Goal: Task Accomplishment & Management: Manage account settings

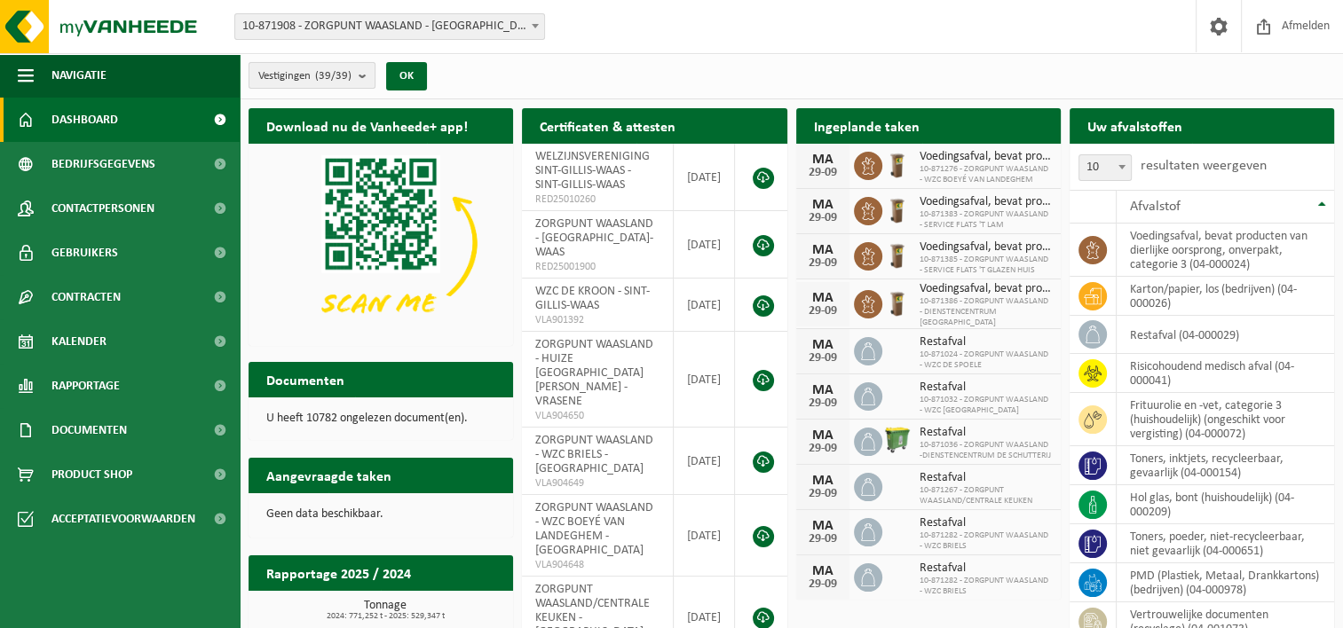
click at [361, 72] on b "submit" at bounding box center [367, 75] width 16 height 25
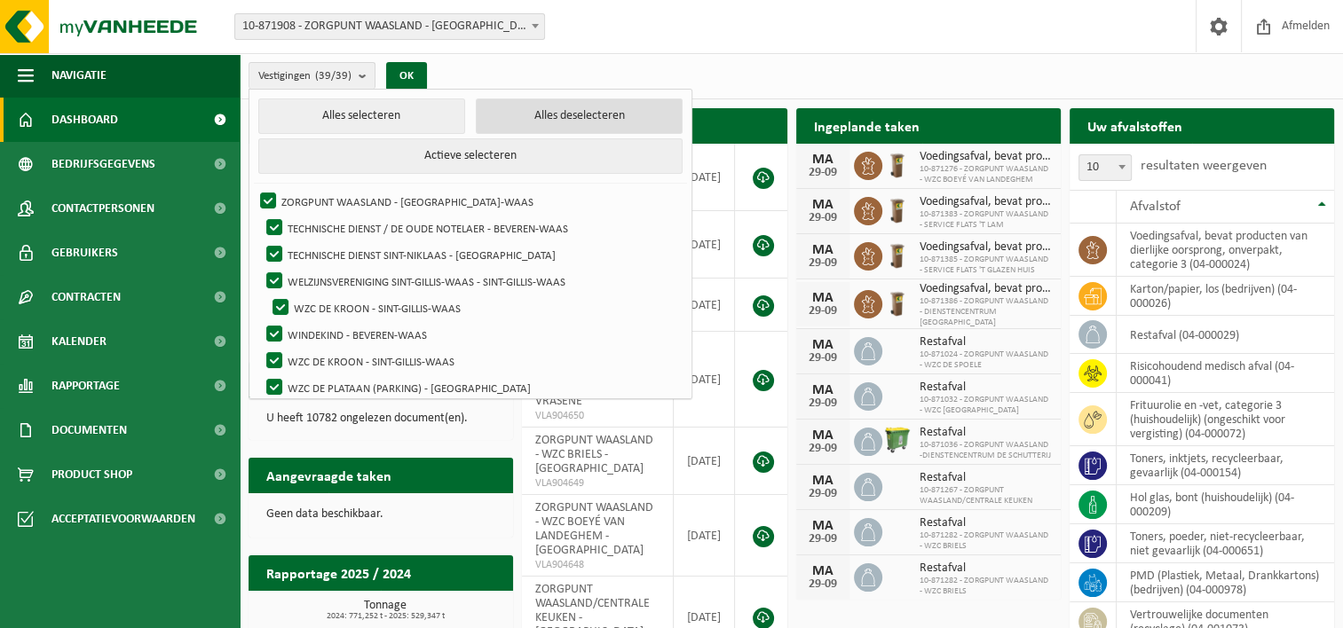
click at [514, 121] on button "Alles deselecteren" at bounding box center [579, 117] width 207 height 36
checkbox input "false"
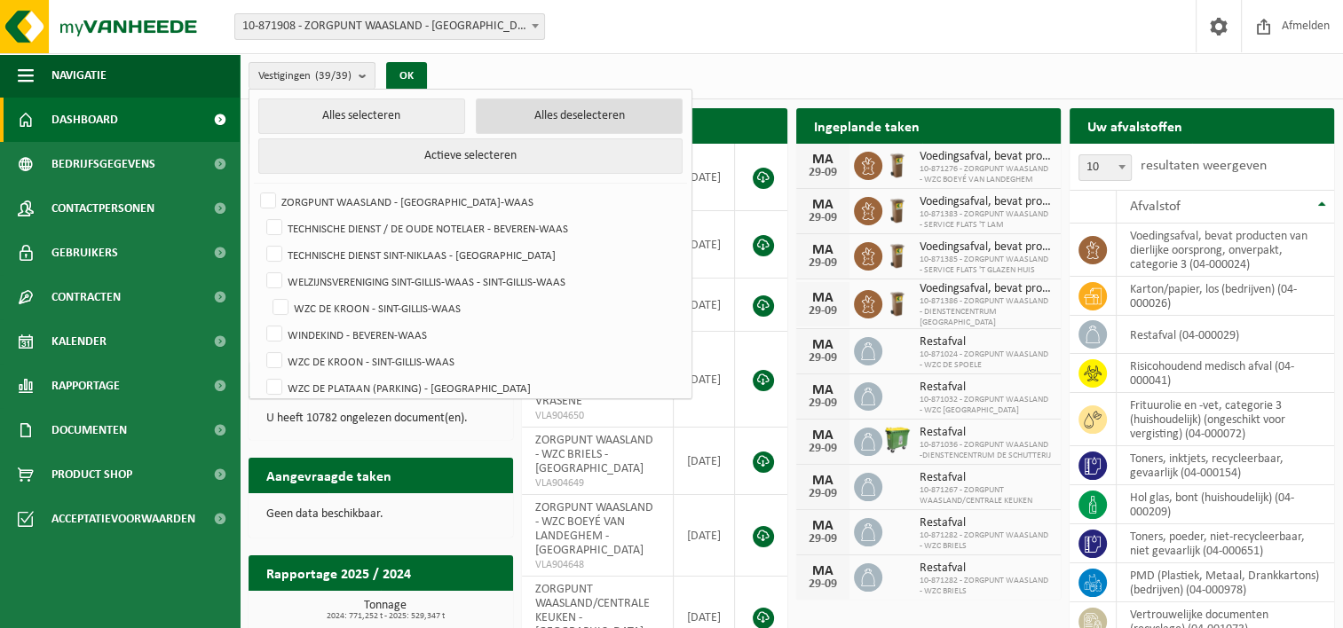
checkbox input "false"
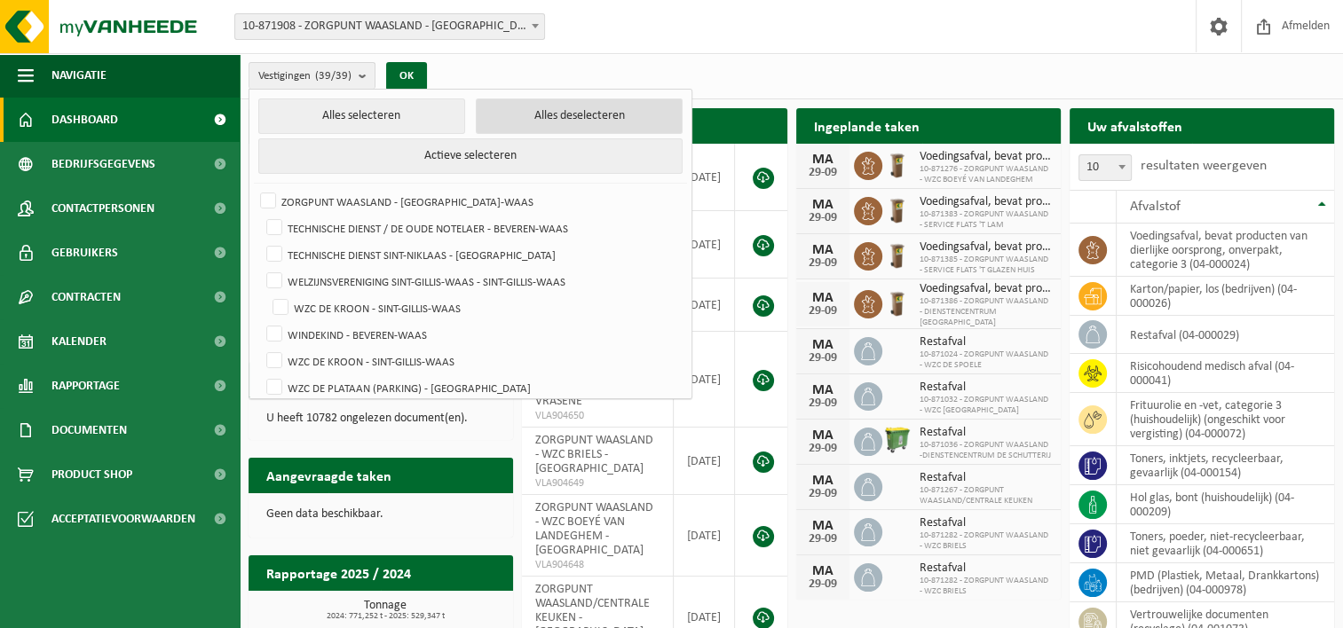
checkbox input "false"
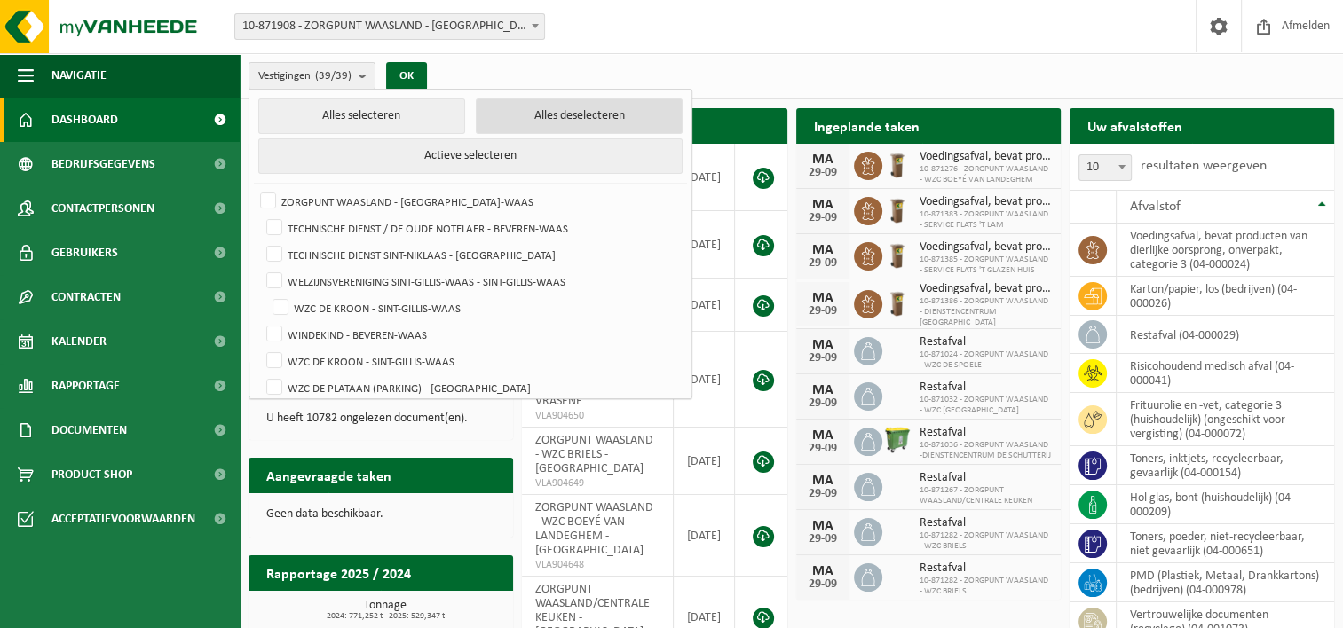
checkbox input "false"
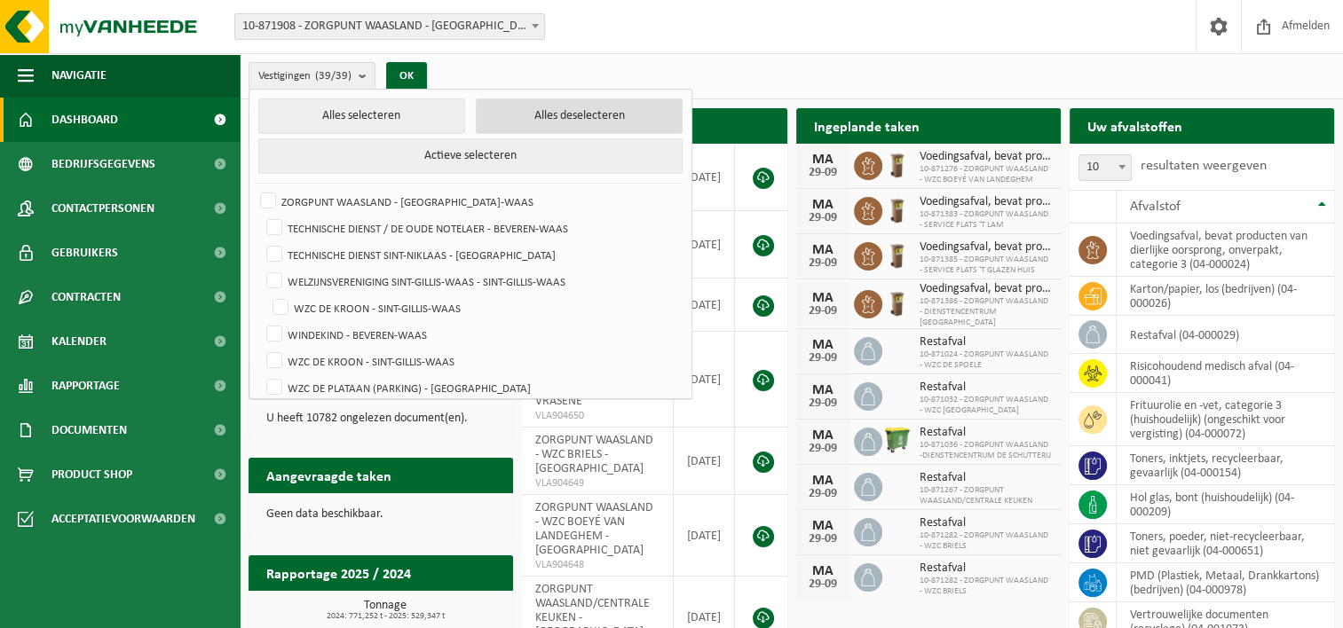
checkbox input "false"
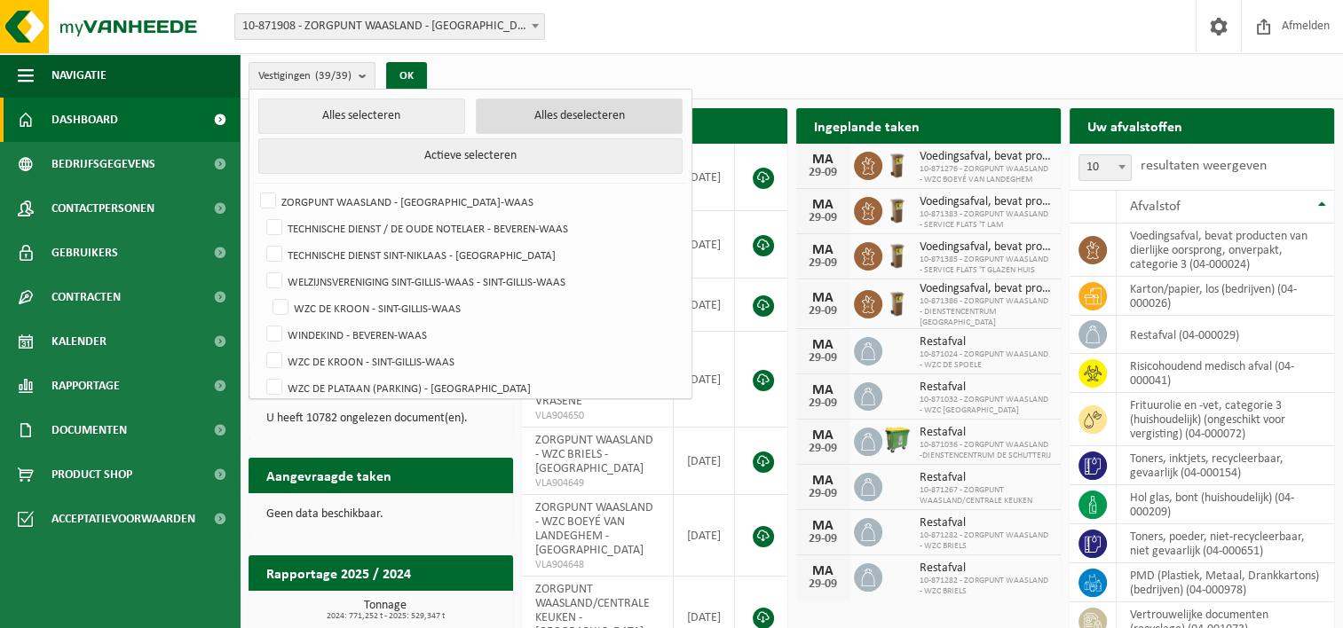
checkbox input "false"
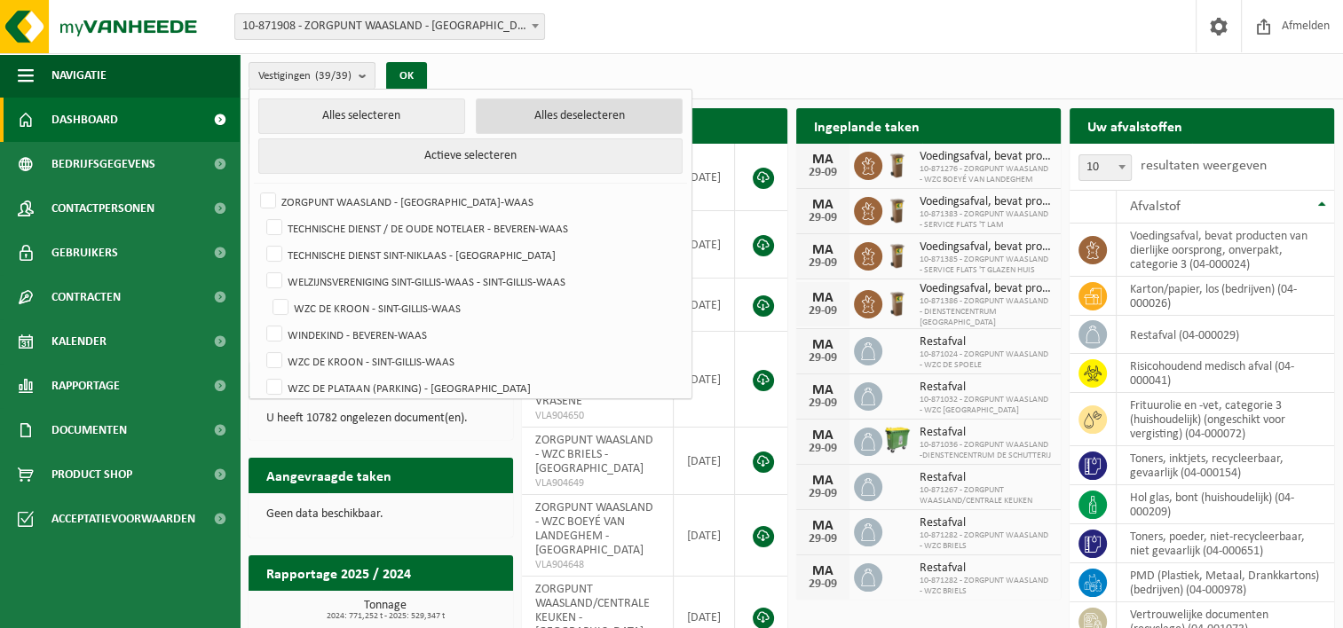
checkbox input "false"
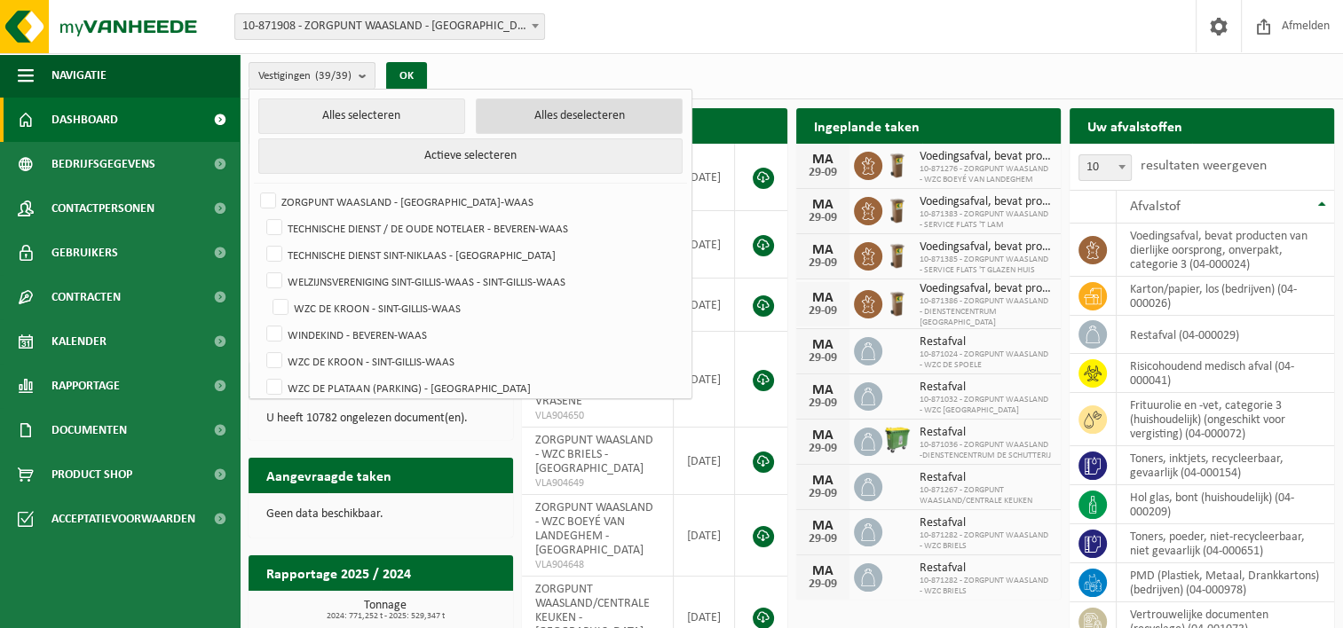
checkbox input "false"
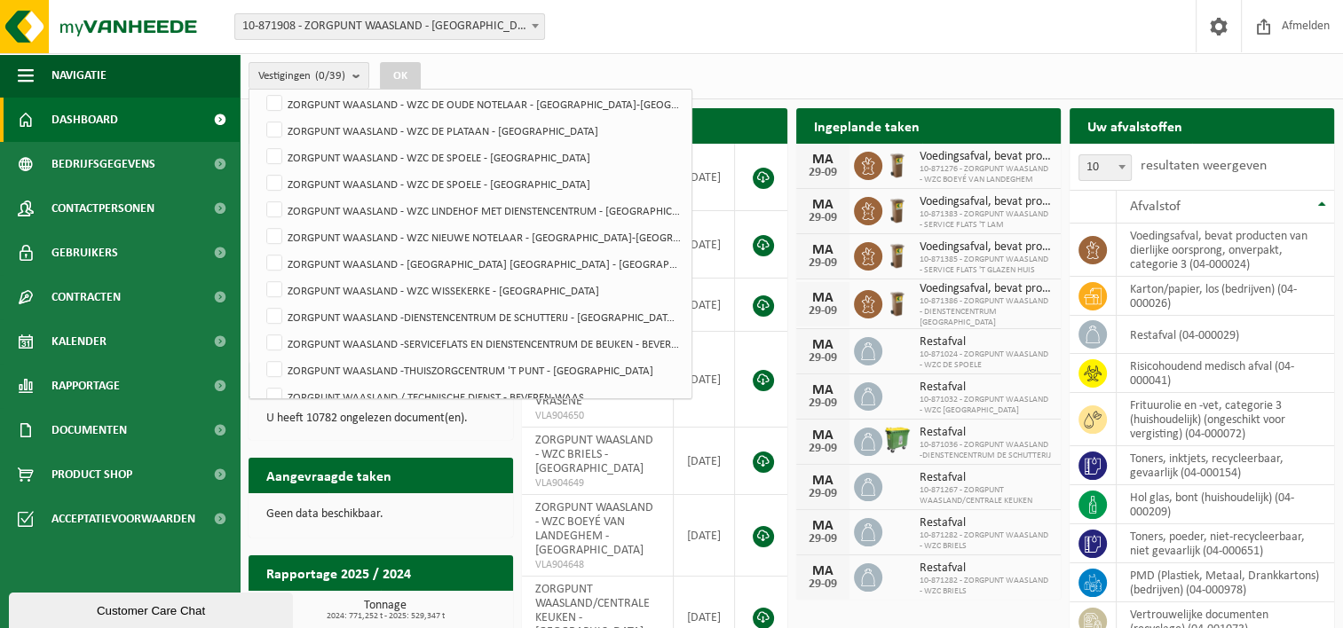
scroll to position [799, 0]
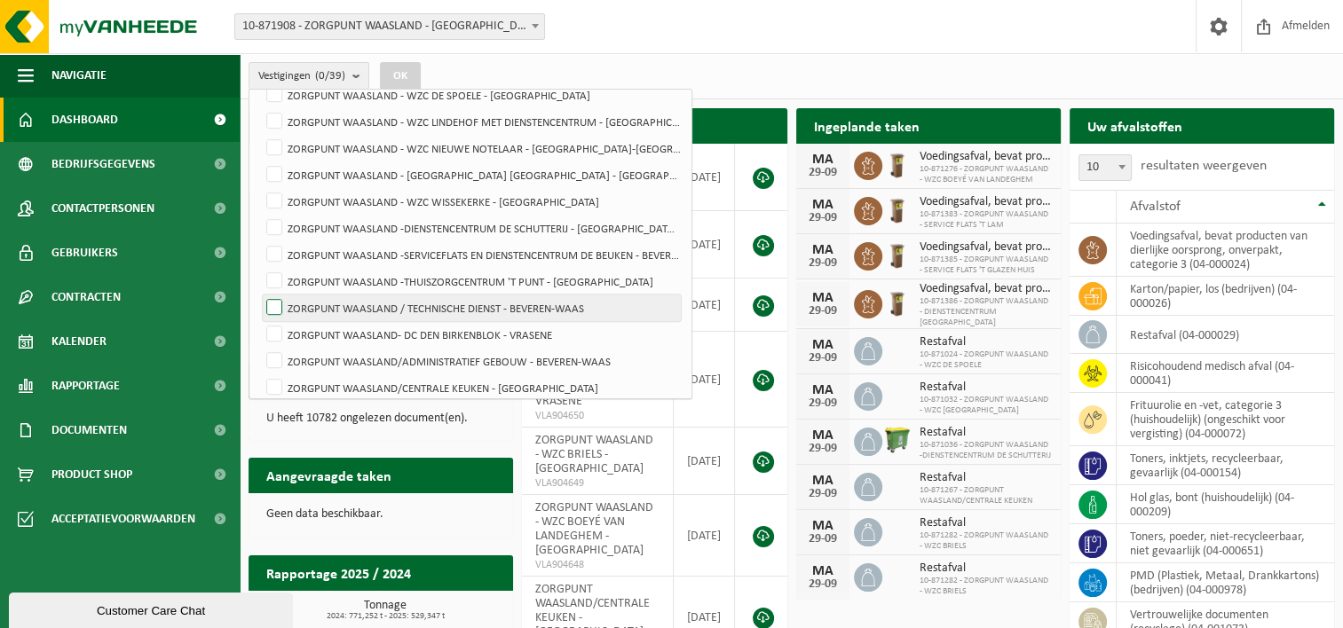
click at [540, 305] on label "ZORGPUNT WAASLAND / TECHNISCHE DIENST - BEVEREN-WAAS" at bounding box center [472, 308] width 418 height 27
click at [260, 295] on input "ZORGPUNT WAASLAND / TECHNISCHE DIENST - BEVEREN-WAAS" at bounding box center [259, 294] width 1 height 1
checkbox input "true"
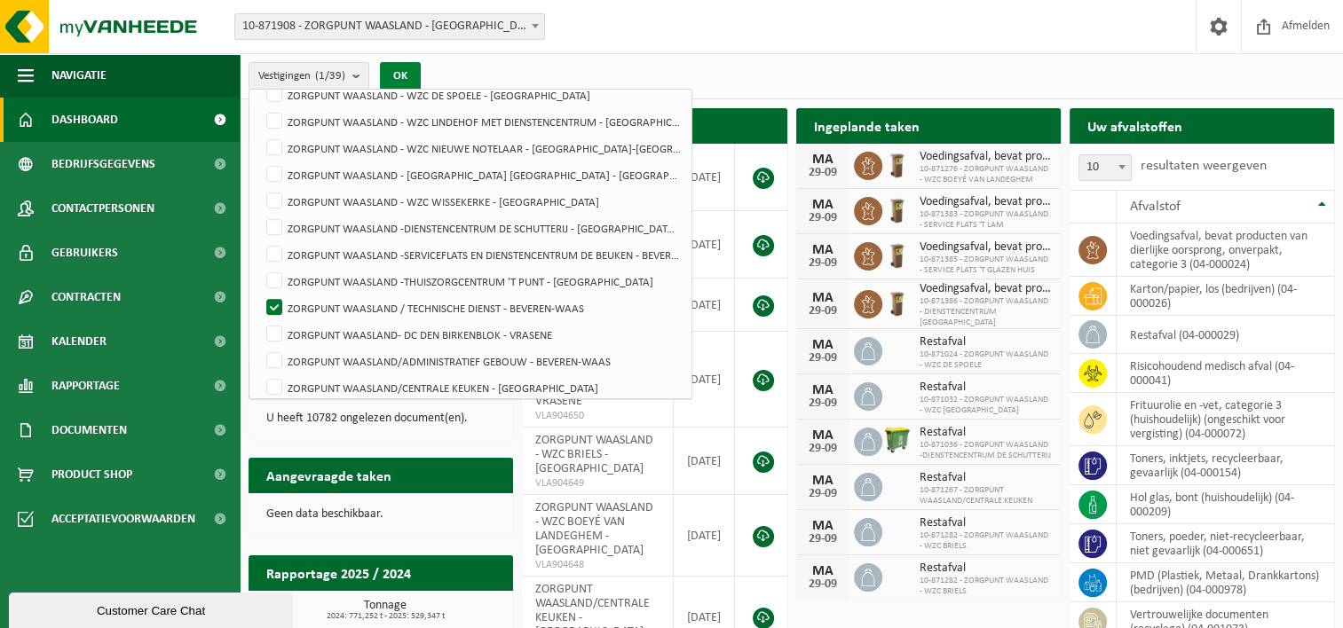
click at [398, 65] on button "OK" at bounding box center [400, 76] width 41 height 28
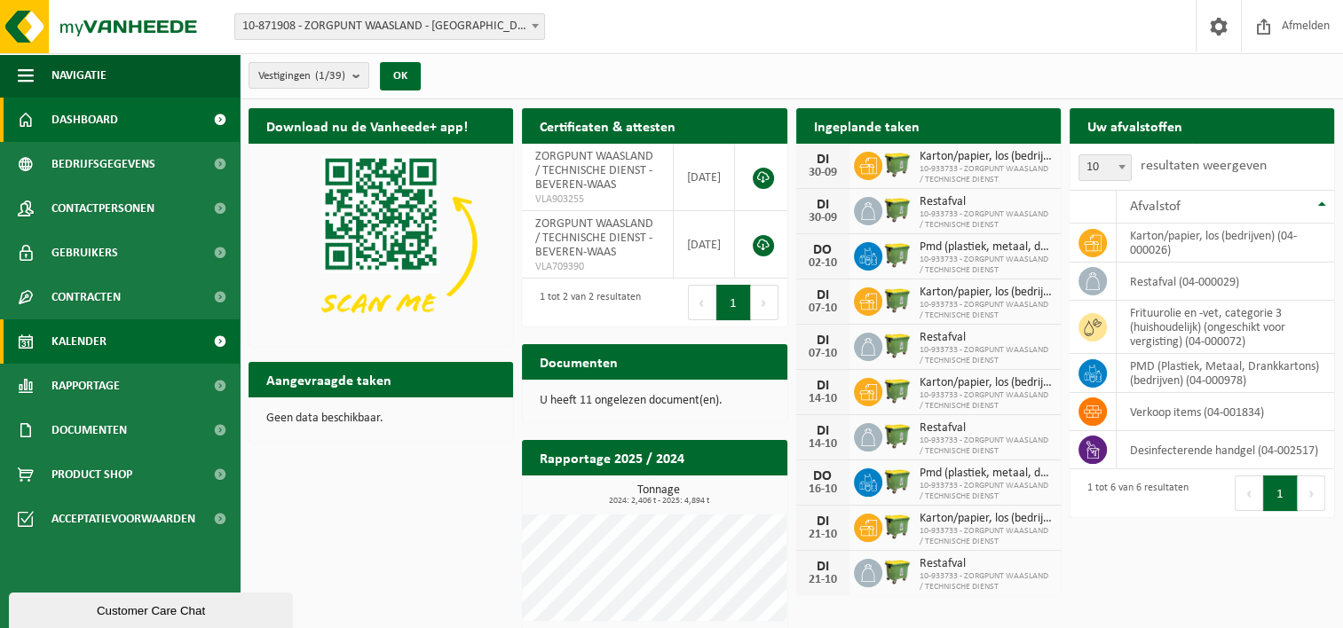
click at [102, 342] on span "Kalender" at bounding box center [78, 342] width 55 height 44
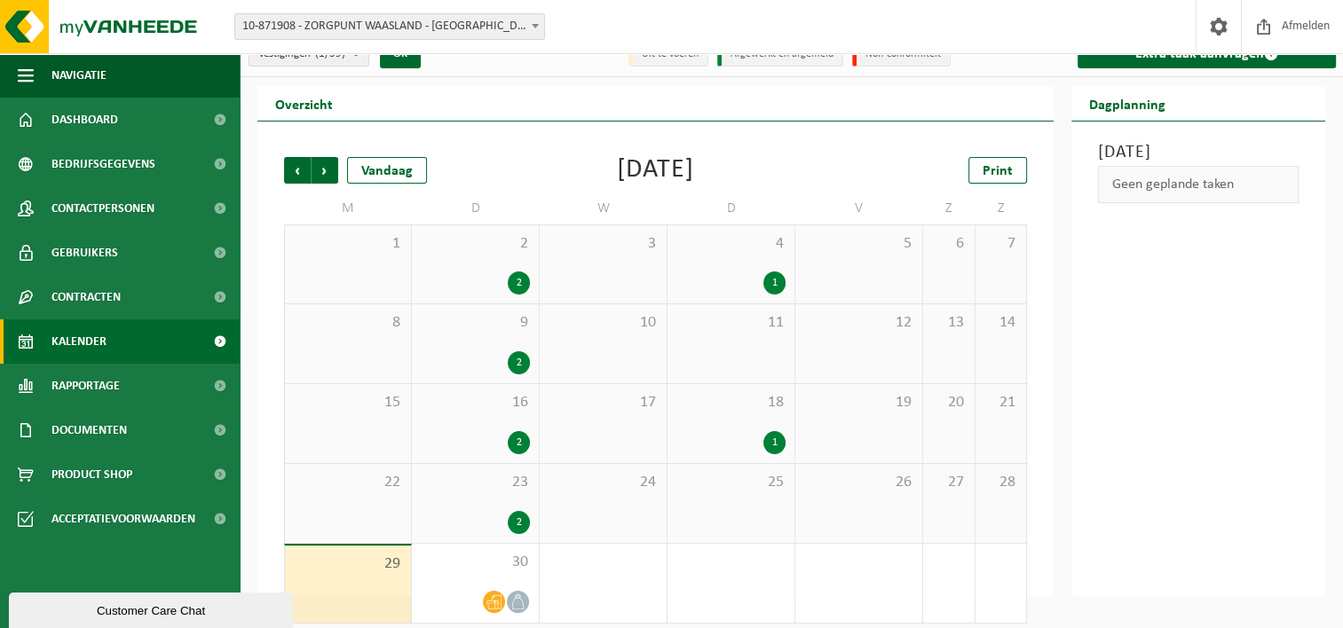
scroll to position [35, 0]
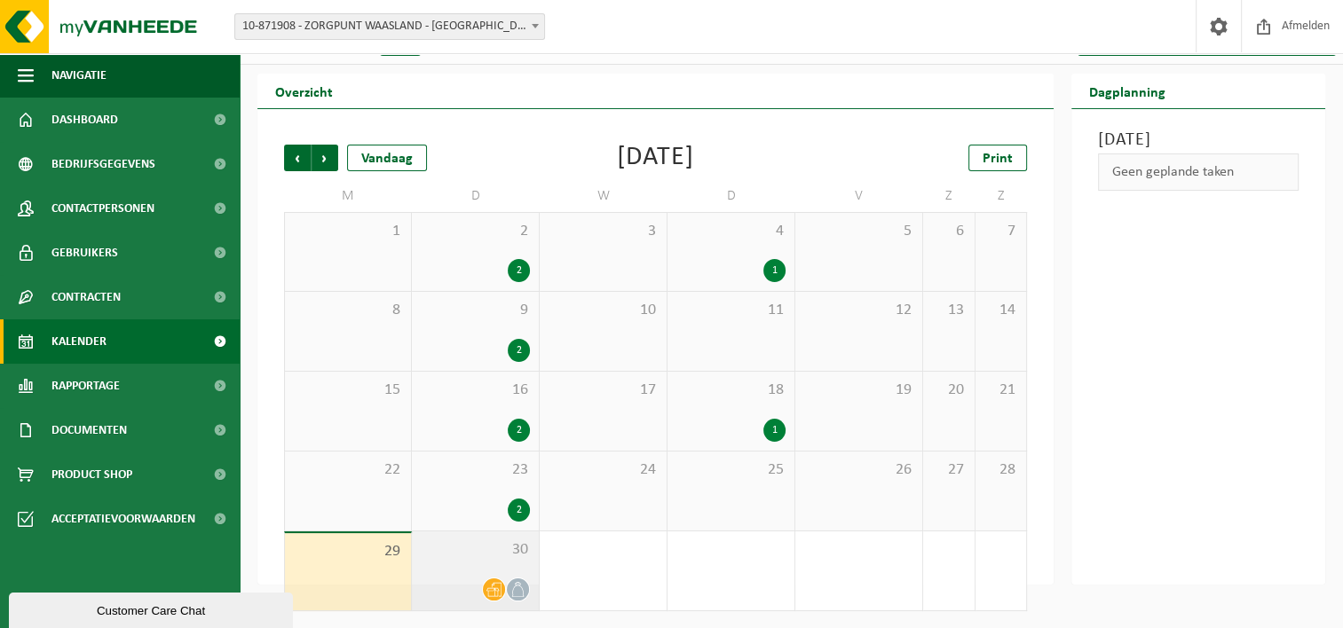
click at [494, 586] on icon at bounding box center [493, 589] width 15 height 15
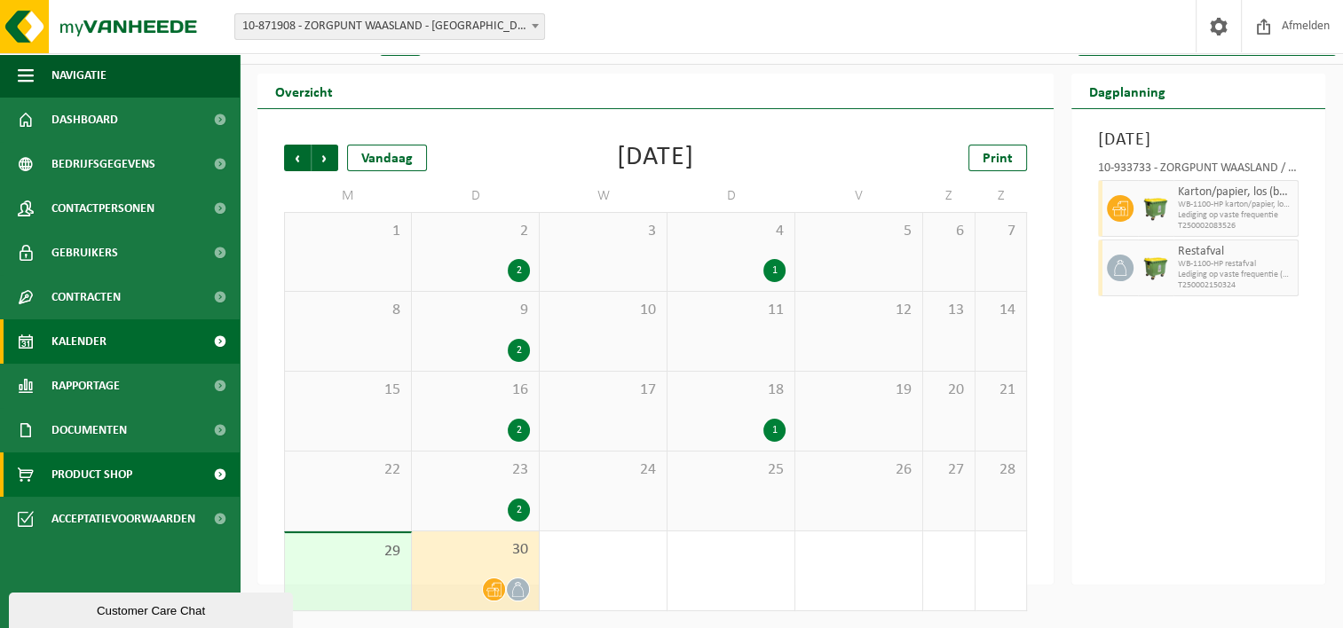
click at [163, 467] on link "Product Shop" at bounding box center [120, 475] width 240 height 44
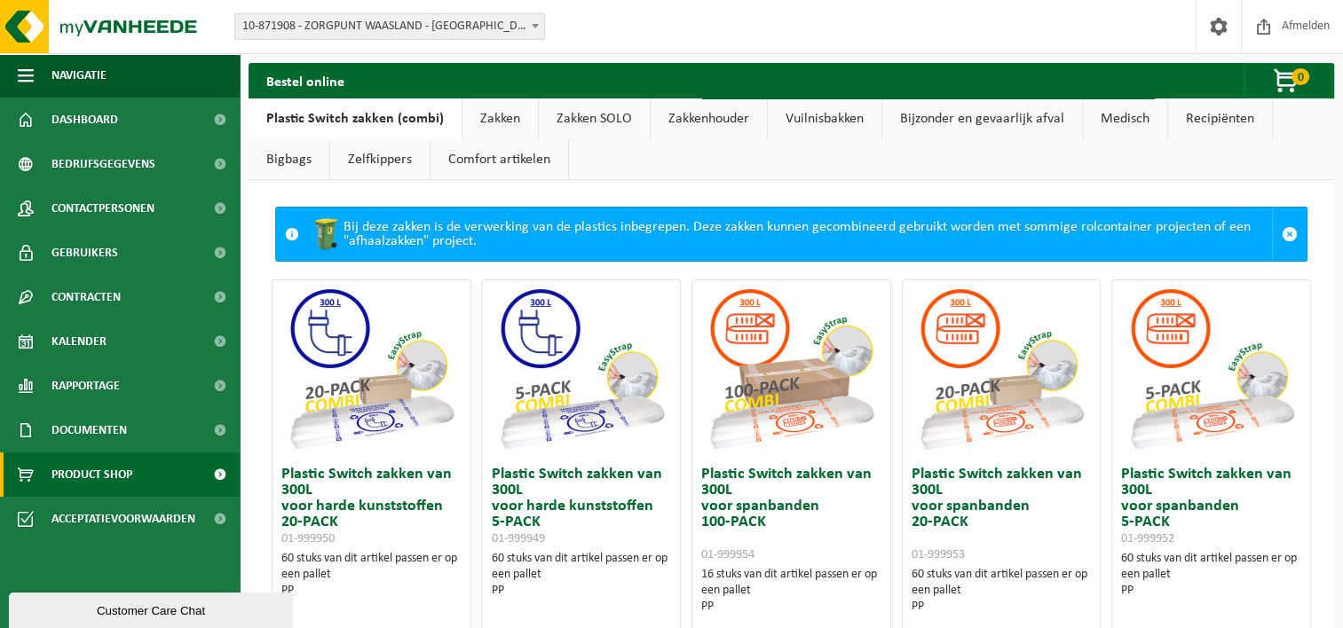
click at [716, 121] on link "Zakkenhouder" at bounding box center [709, 119] width 116 height 41
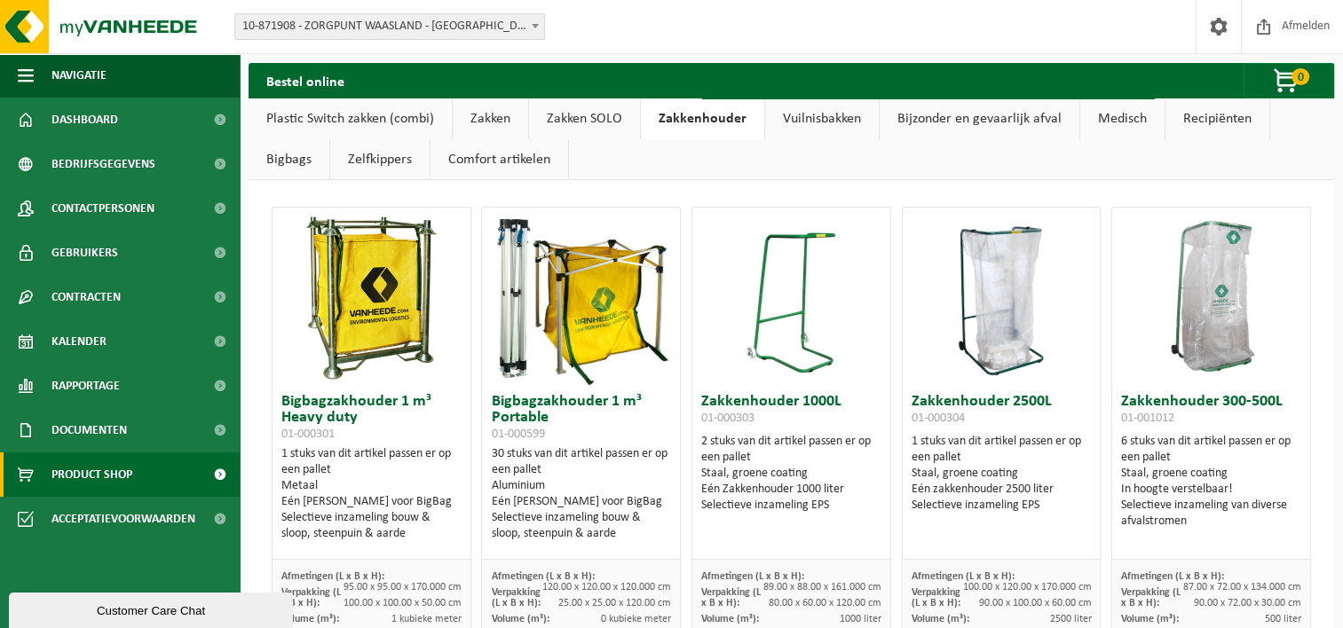
click at [1133, 127] on link "Medisch" at bounding box center [1122, 119] width 84 height 41
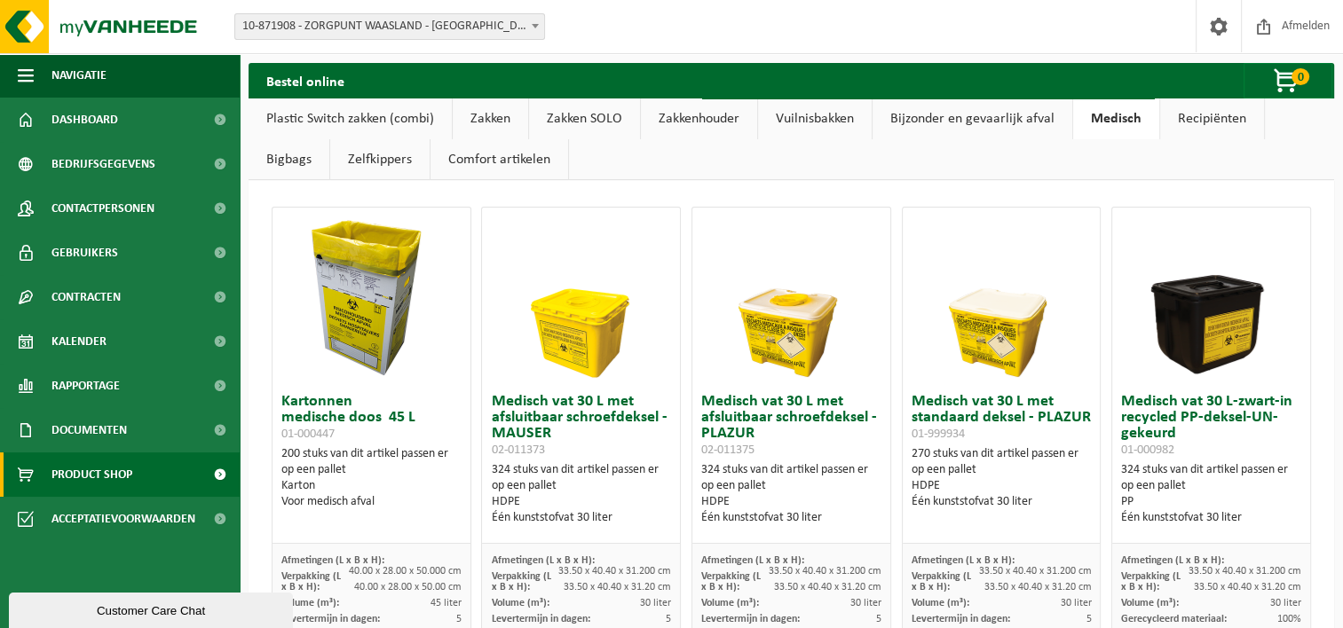
click at [1219, 121] on link "Recipiënten" at bounding box center [1212, 119] width 104 height 41
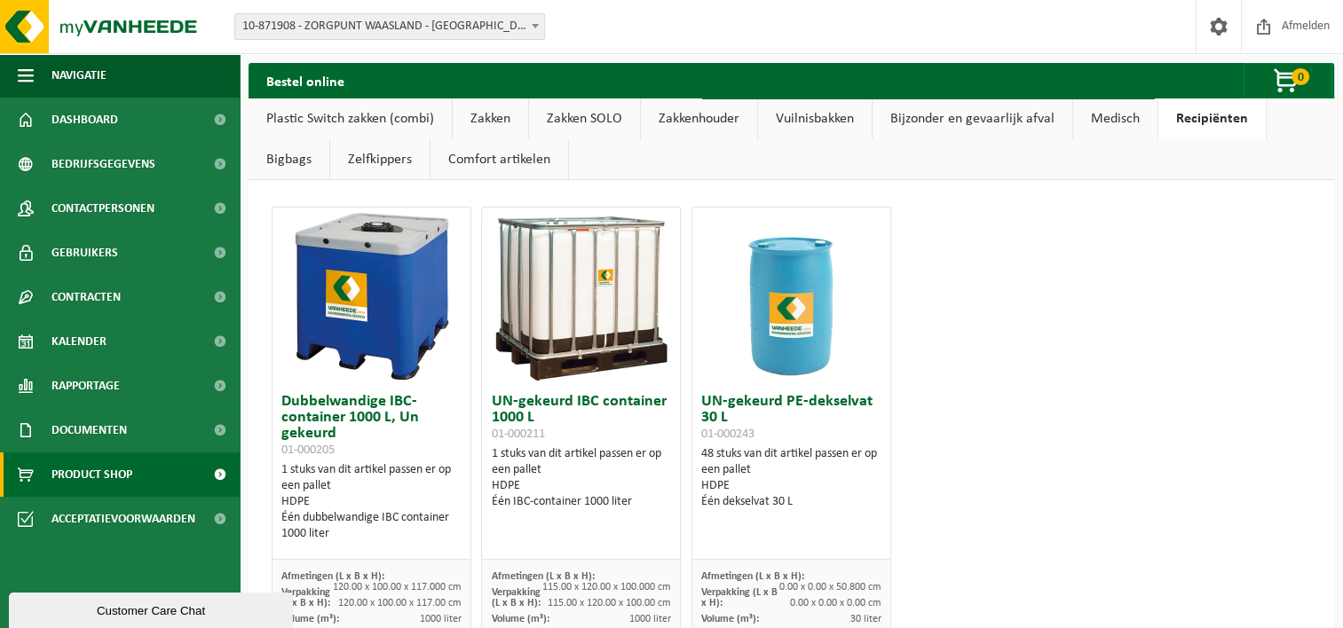
click at [366, 159] on link "Zelfkippers" at bounding box center [379, 159] width 99 height 41
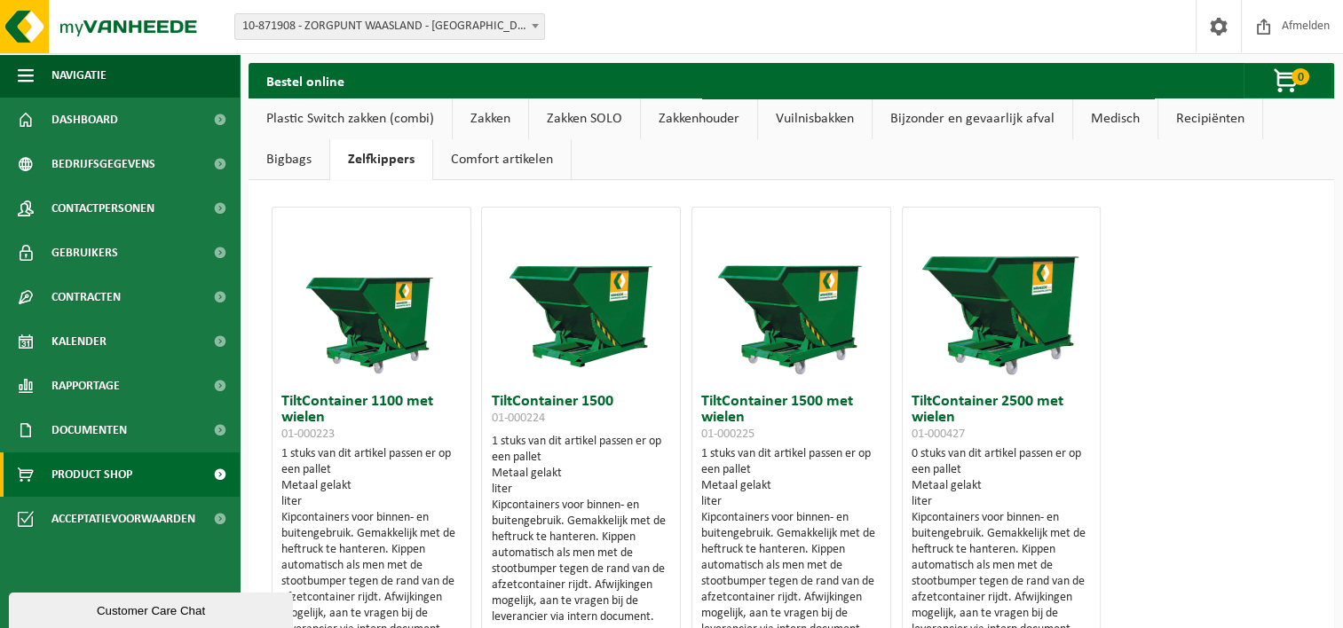
click at [280, 162] on link "Bigbags" at bounding box center [289, 159] width 81 height 41
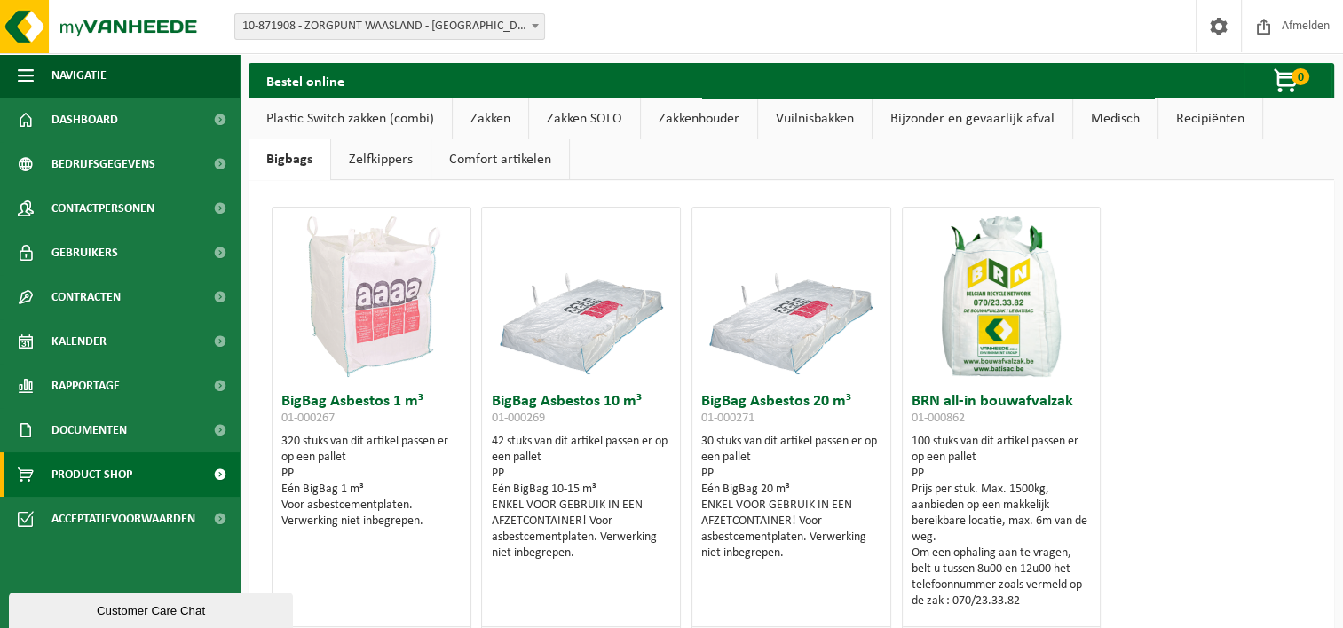
click at [540, 157] on link "Comfort artikelen" at bounding box center [500, 159] width 138 height 41
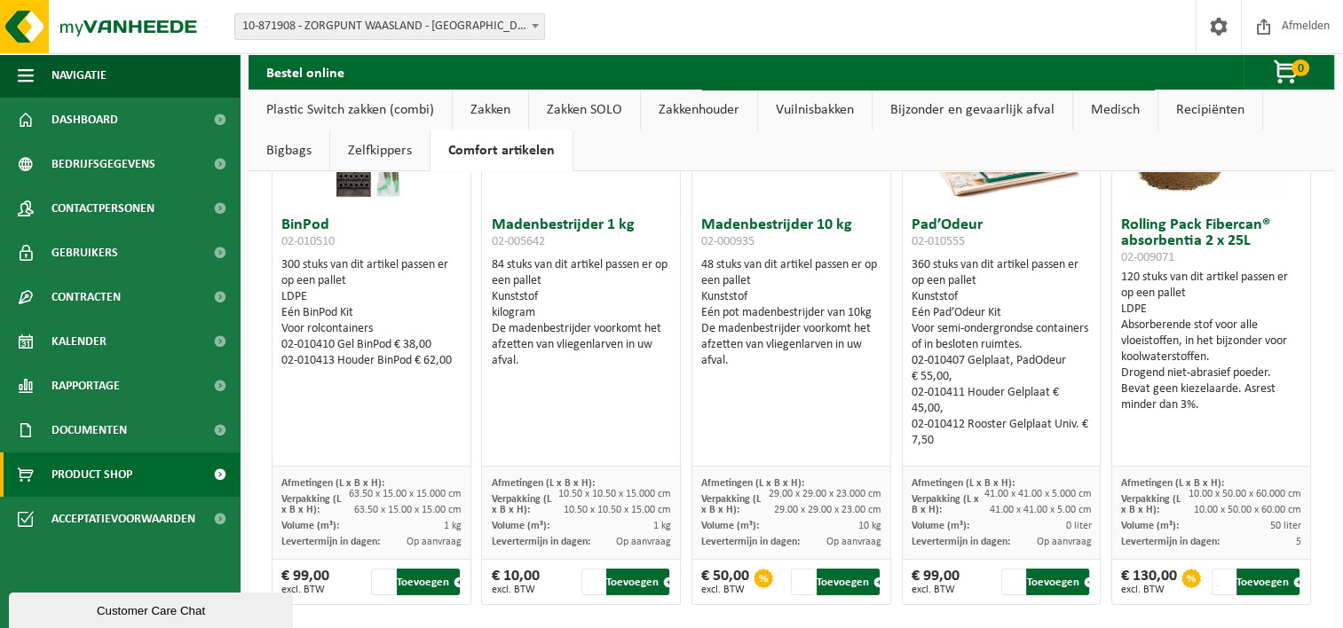
scroll to position [178, 0]
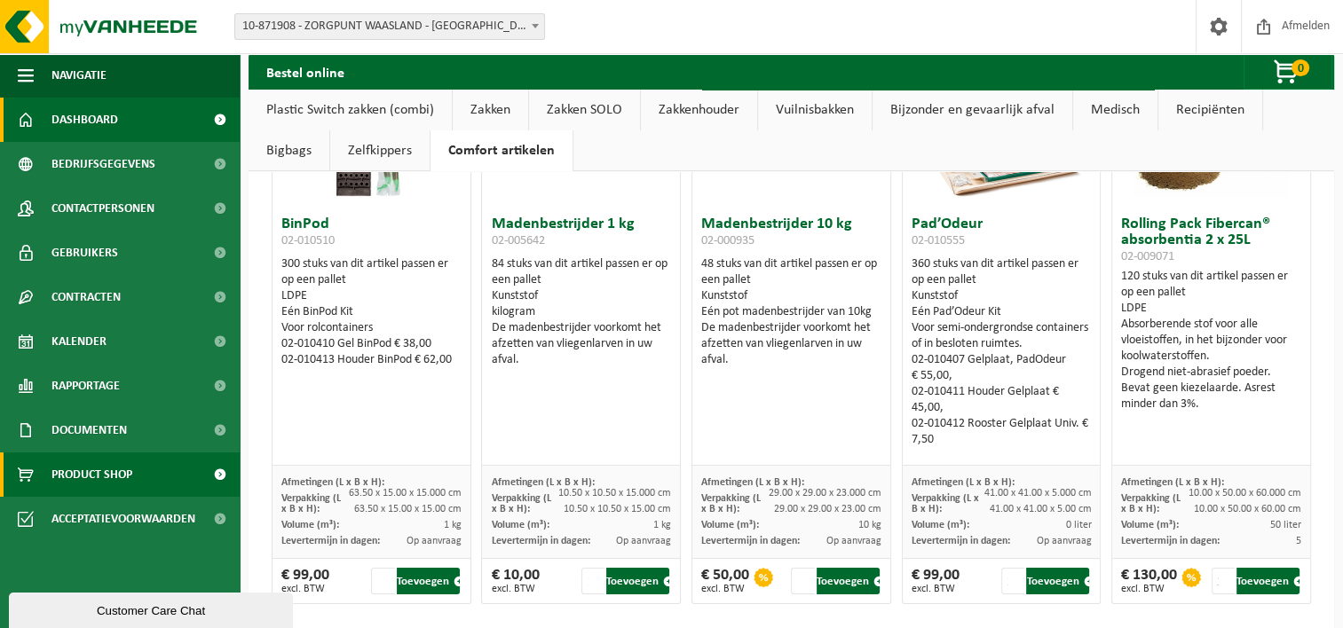
click at [110, 121] on span "Dashboard" at bounding box center [84, 120] width 67 height 44
